Goal: Navigation & Orientation: Find specific page/section

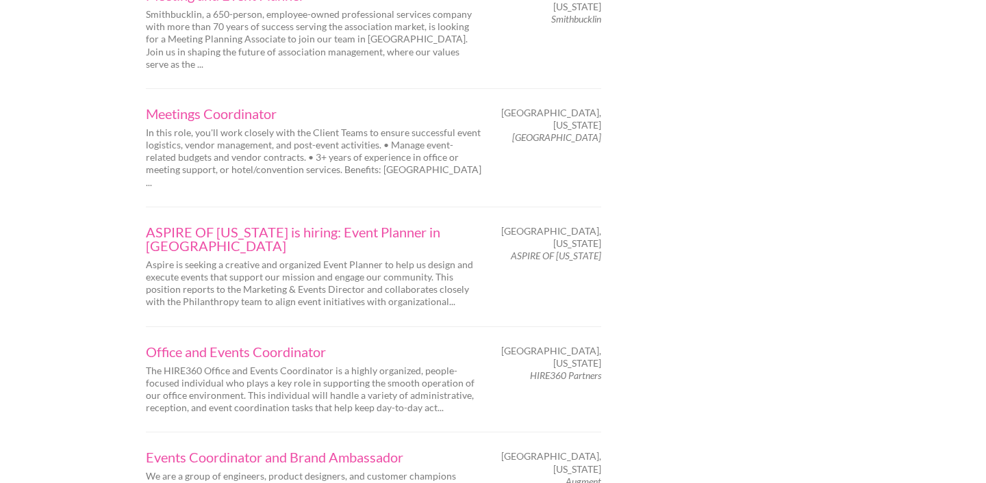
scroll to position [2224, 0]
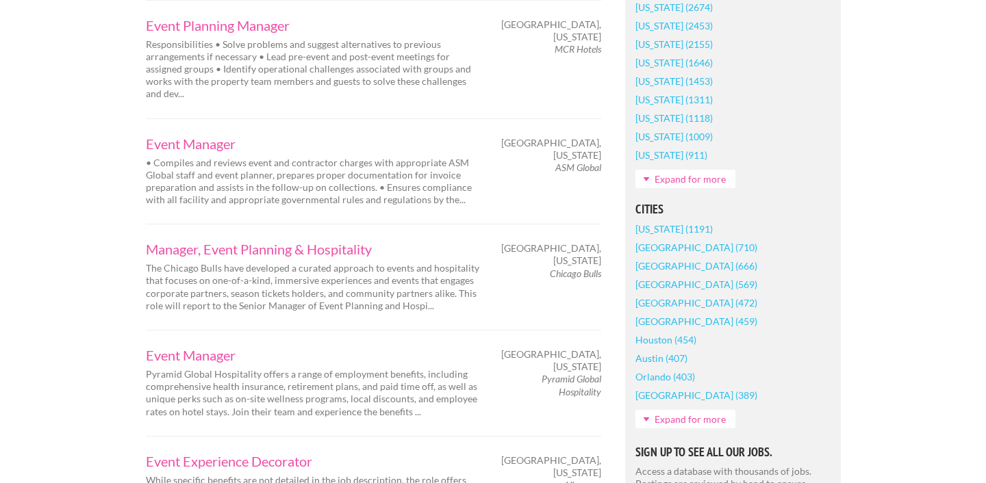
scroll to position [972, 0]
